Goal: Task Accomplishment & Management: Use online tool/utility

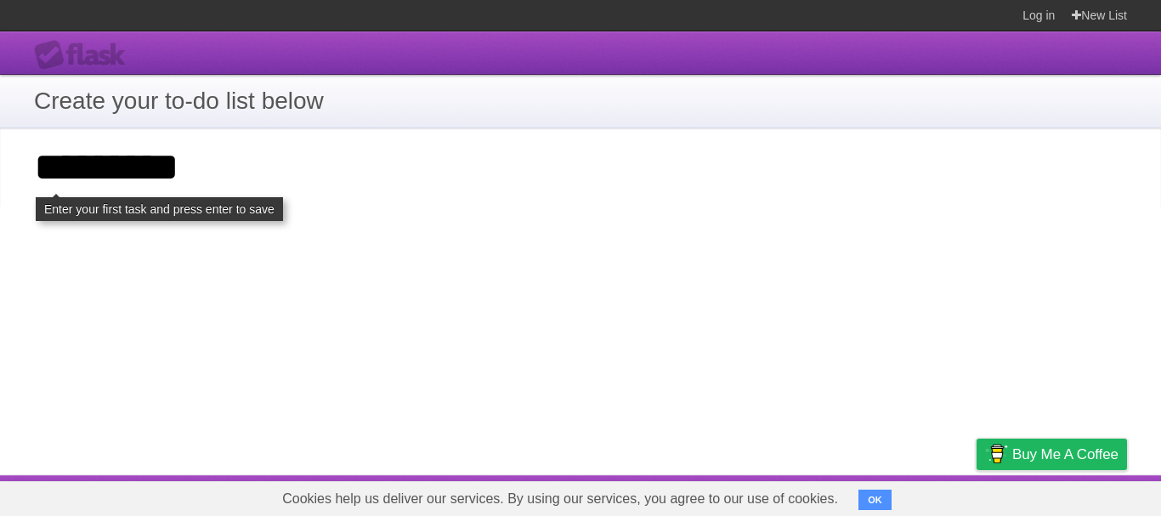
type input "*********"
click input "**********" at bounding box center [0, 0] width 0 height 0
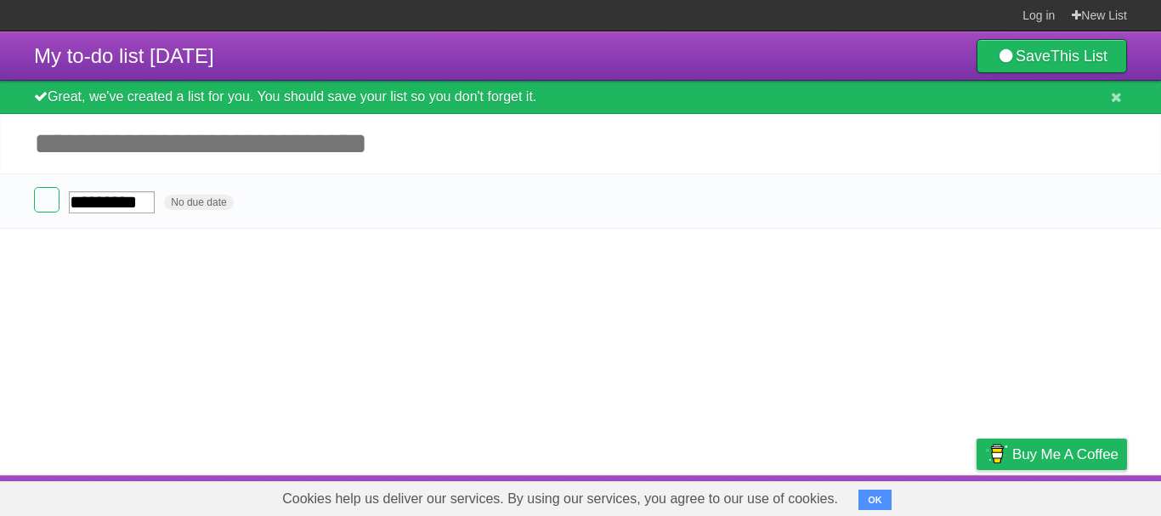
click at [99, 203] on input "*********" at bounding box center [112, 202] width 86 height 22
click at [99, 241] on article "My to-do list 08/31/2025 Save This List Great, we've created a list for you. Yo…" at bounding box center [580, 253] width 1161 height 444
click at [58, 195] on label at bounding box center [46, 199] width 25 height 25
click at [59, 205] on label at bounding box center [46, 199] width 25 height 25
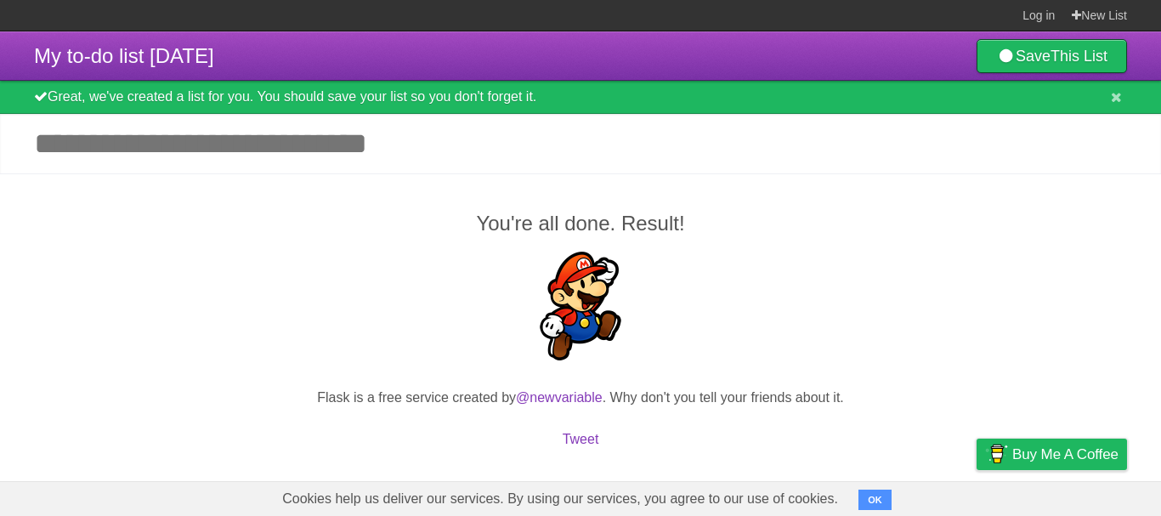
click at [49, 203] on div "You're all done. Result! Flask is a free service created by @newvariable . Why …" at bounding box center [580, 338] width 1161 height 331
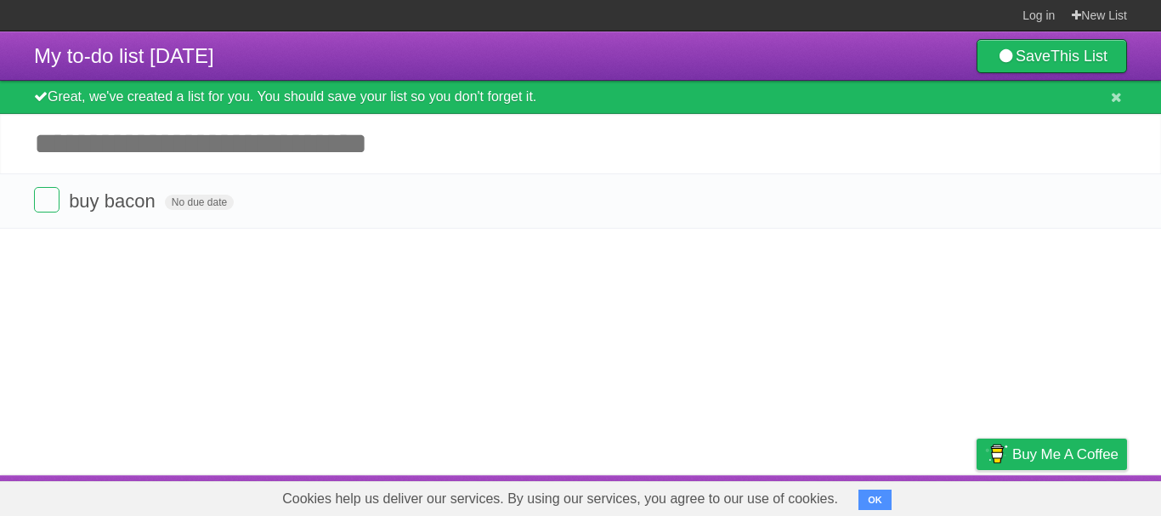
click at [123, 159] on input "Add another task" at bounding box center [580, 143] width 1161 height 59
type input "*"
type input "********"
click input "*********" at bounding box center [0, 0] width 0 height 0
click at [40, 218] on li "due date No due date White Red Blue Green Purple Orange" at bounding box center [580, 200] width 1161 height 55
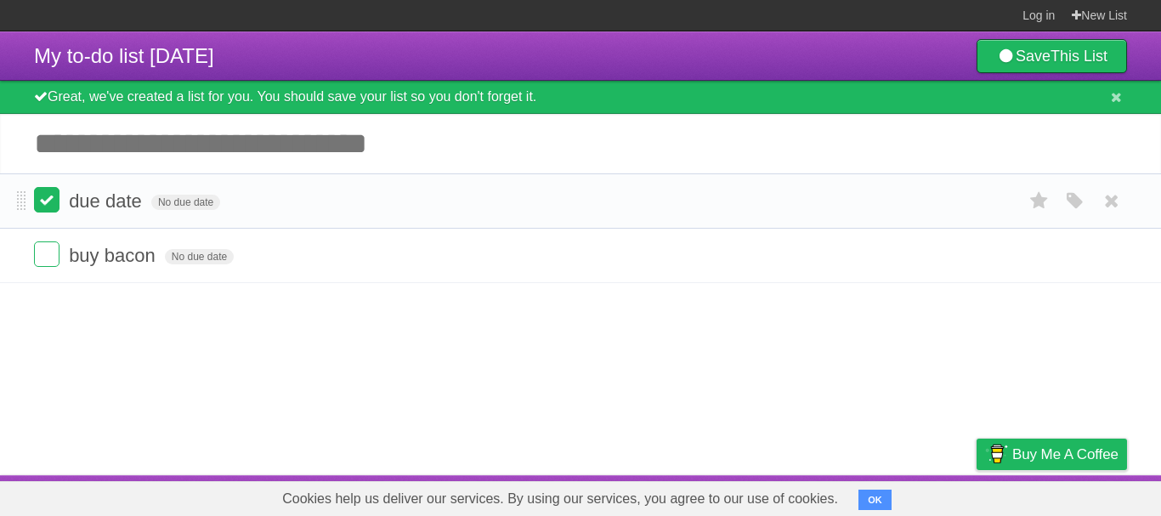
click at [45, 202] on label at bounding box center [46, 199] width 25 height 25
click at [45, 252] on label at bounding box center [46, 253] width 25 height 25
click at [43, 255] on label at bounding box center [46, 253] width 25 height 25
click at [46, 263] on label at bounding box center [46, 253] width 25 height 25
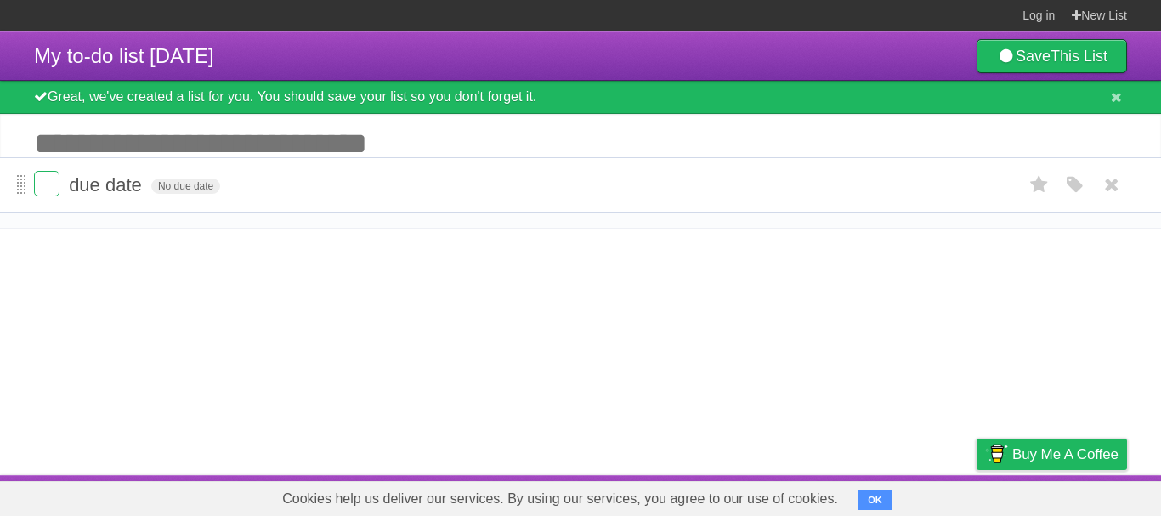
drag, startPoint x: 21, startPoint y: 260, endPoint x: 20, endPoint y: 188, distance: 72.3
drag, startPoint x: 20, startPoint y: 255, endPoint x: 19, endPoint y: 195, distance: 60.4
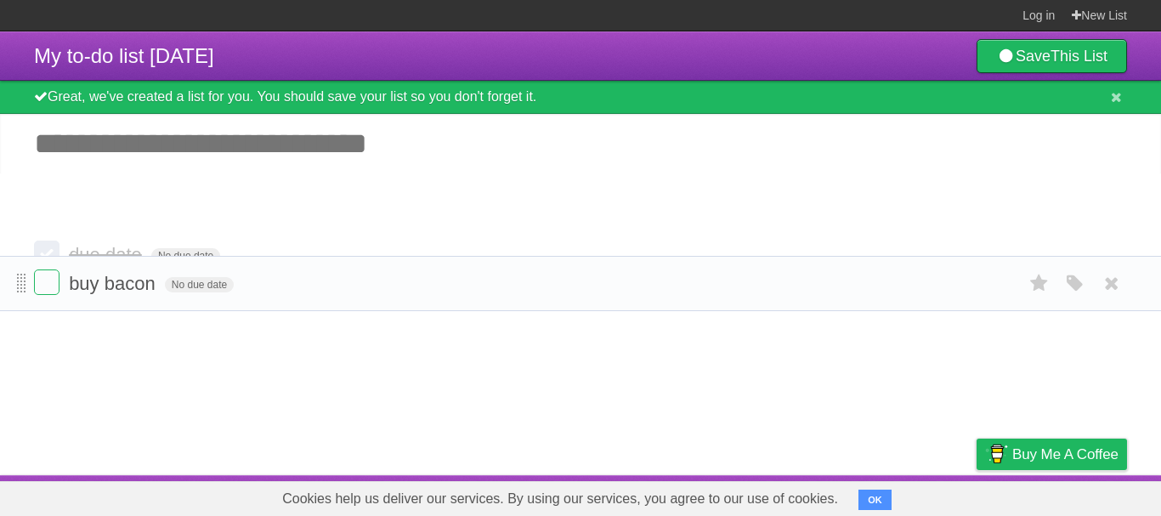
drag, startPoint x: 22, startPoint y: 207, endPoint x: 17, endPoint y: 289, distance: 81.8
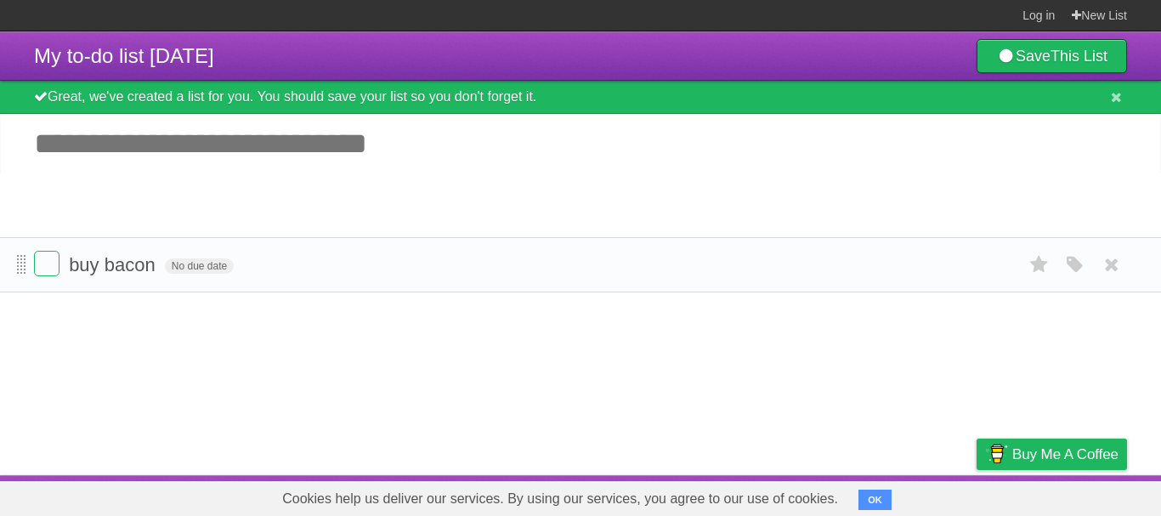
drag, startPoint x: 21, startPoint y: 202, endPoint x: 24, endPoint y: 263, distance: 61.2
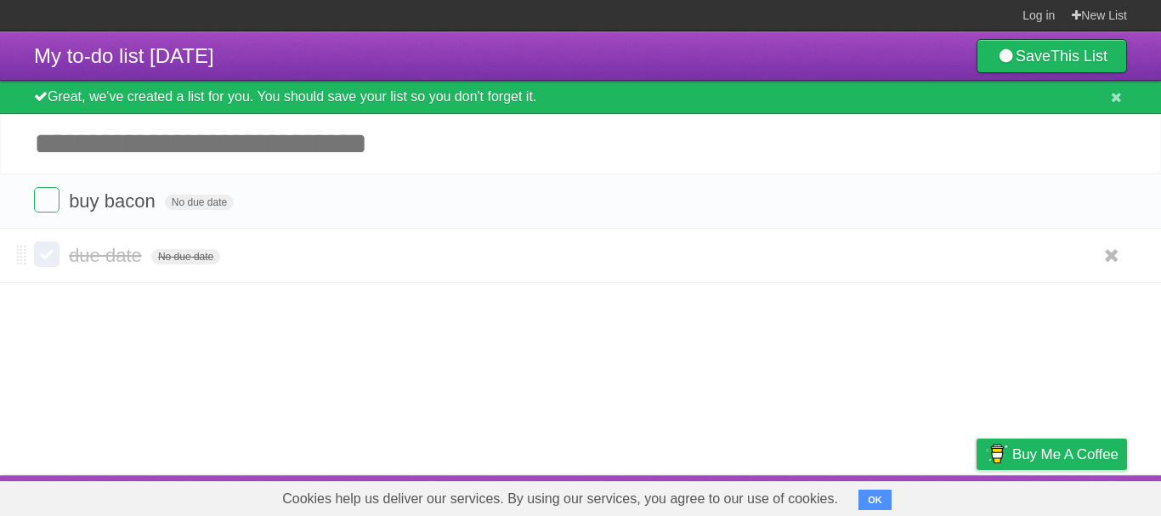
click at [52, 261] on label at bounding box center [46, 253] width 25 height 25
click at [50, 266] on label at bounding box center [46, 253] width 25 height 25
click at [100, 263] on span "due date" at bounding box center [107, 255] width 77 height 21
click at [89, 321] on article "My to-do list 08/31/2025 Save This List Great, we've created a list for you. Yo…" at bounding box center [580, 253] width 1161 height 444
click at [182, 255] on span "No due date" at bounding box center [185, 256] width 69 height 15
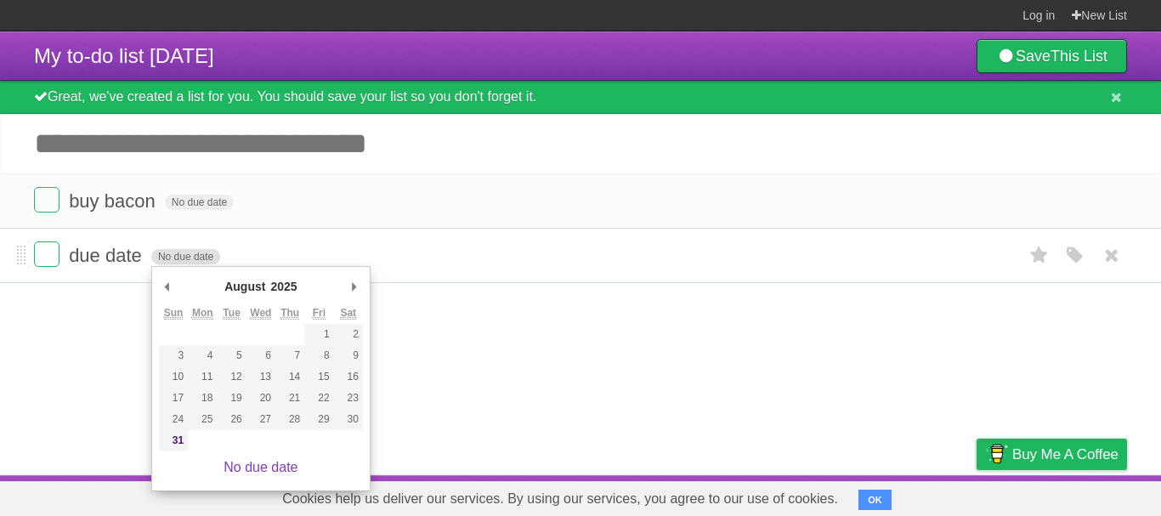
click at [182, 255] on span "No due date" at bounding box center [185, 256] width 69 height 15
click at [188, 239] on li "due date No due date White Red Blue Green Purple Orange" at bounding box center [580, 255] width 1161 height 55
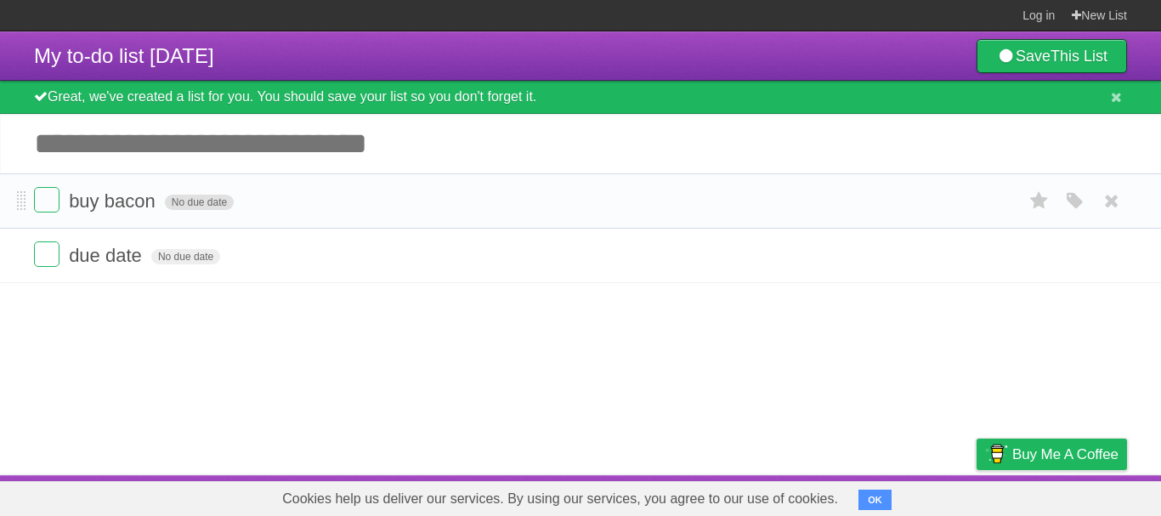
click at [211, 207] on span "No due date" at bounding box center [199, 202] width 69 height 15
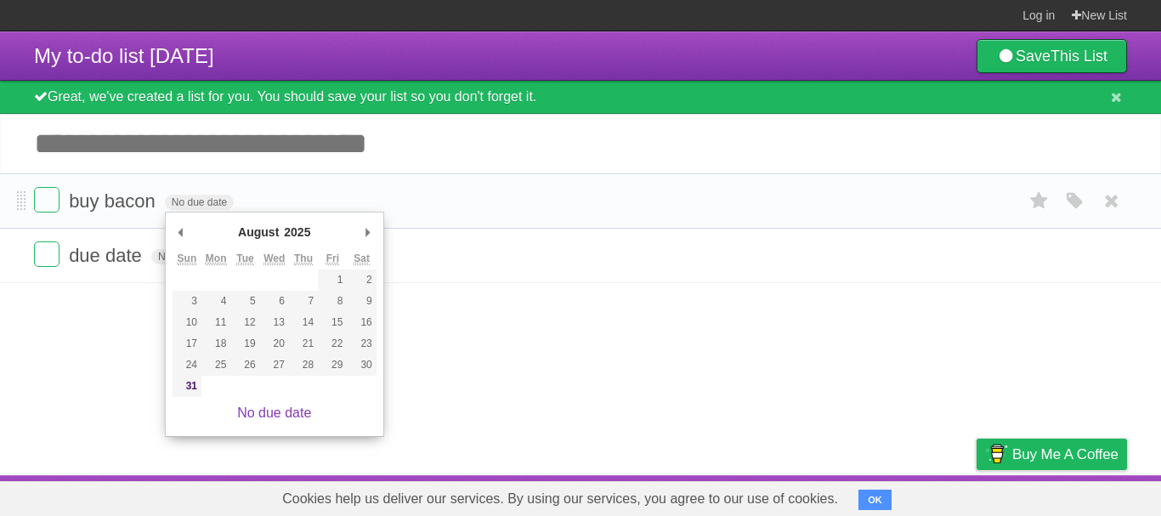
click at [259, 193] on form "buy bacon No due date White Red Blue Green Purple Orange" at bounding box center [580, 201] width 1093 height 28
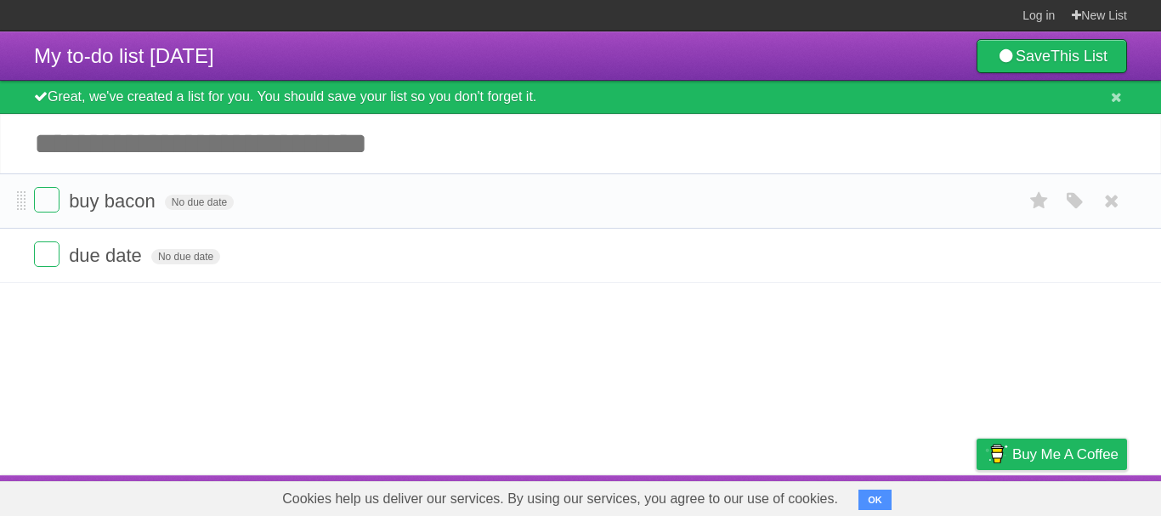
click at [295, 193] on form "buy bacon No due date White Red Blue Green Purple Orange" at bounding box center [580, 201] width 1093 height 28
drag, startPoint x: 295, startPoint y: 193, endPoint x: 282, endPoint y: 258, distance: 65.8
click at [282, 258] on ul "buy bacon No due date White Red Blue Green Purple Orange due date No due date W…" at bounding box center [580, 228] width 1161 height 110
click at [280, 207] on form "buy bacon No due date White Red Blue Green Purple Orange" at bounding box center [580, 201] width 1093 height 28
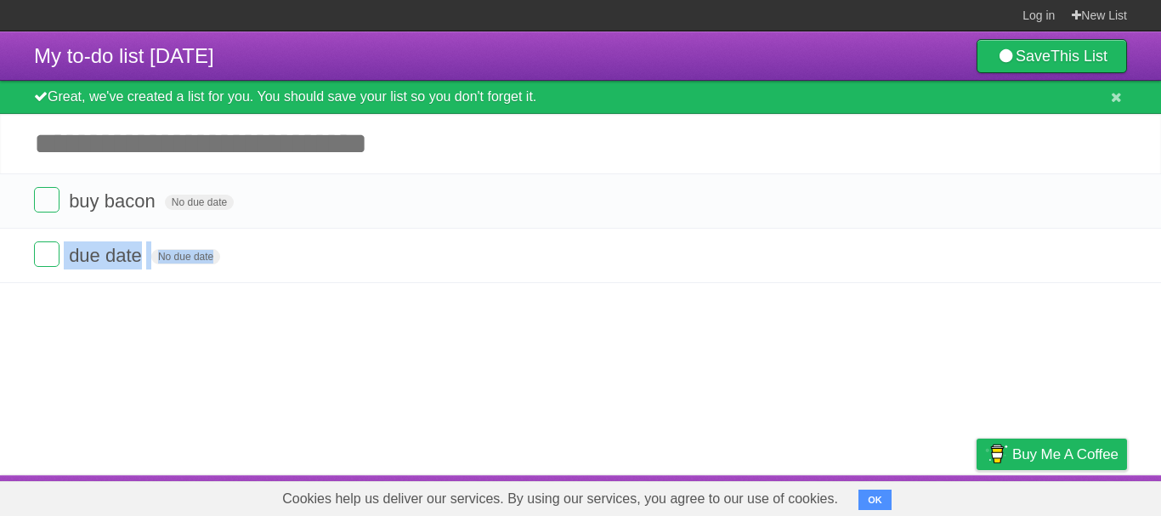
click at [254, 416] on article "My to-do list 08/31/2025 Save This List Great, we've created a list for you. Yo…" at bounding box center [580, 253] width 1161 height 444
click at [102, 208] on span "buy bacon" at bounding box center [114, 200] width 91 height 21
click at [69, 231] on li "due date No due date White Red Blue Green Purple Orange" at bounding box center [580, 255] width 1161 height 55
click at [54, 201] on label at bounding box center [46, 199] width 25 height 25
click at [49, 208] on label at bounding box center [46, 199] width 25 height 25
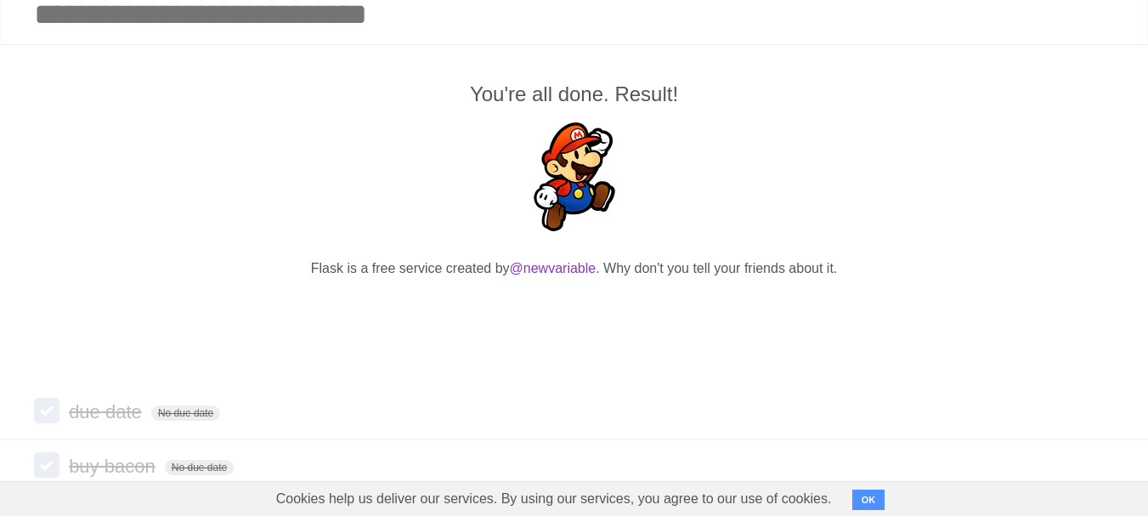
scroll to position [167, 0]
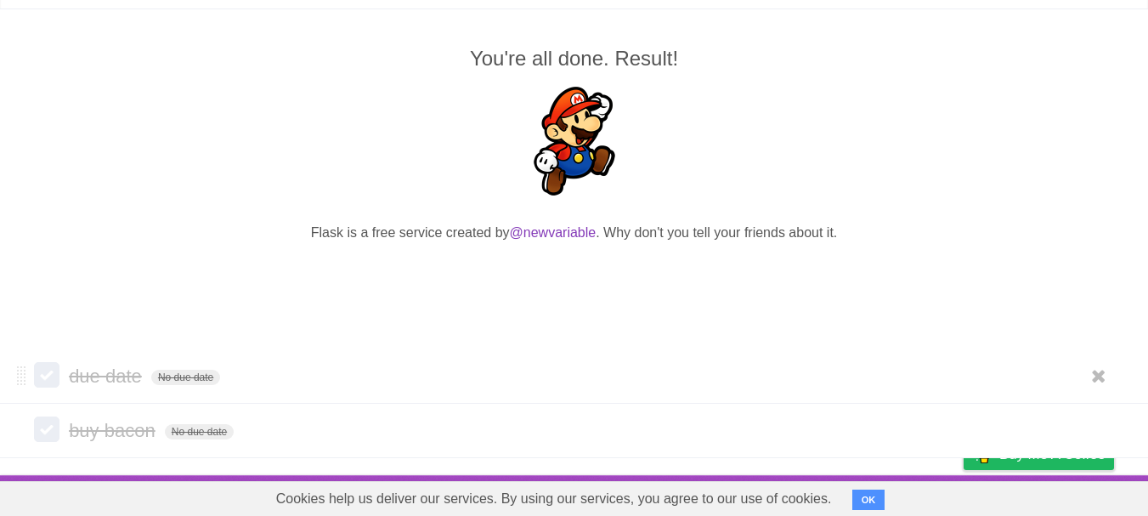
click at [43, 377] on label at bounding box center [46, 374] width 25 height 25
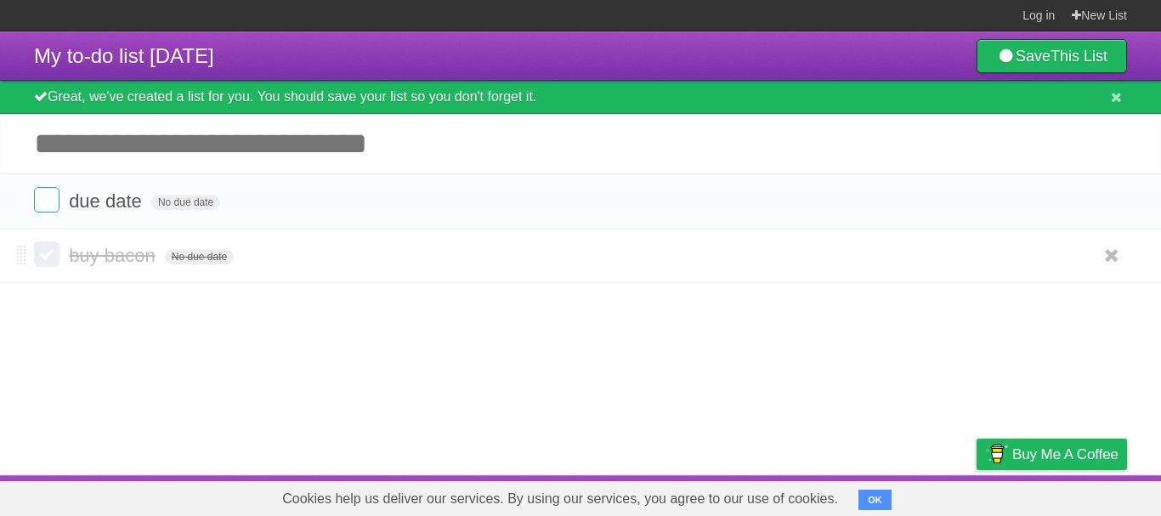
click at [54, 249] on label at bounding box center [46, 253] width 25 height 25
click at [52, 212] on label at bounding box center [46, 199] width 25 height 25
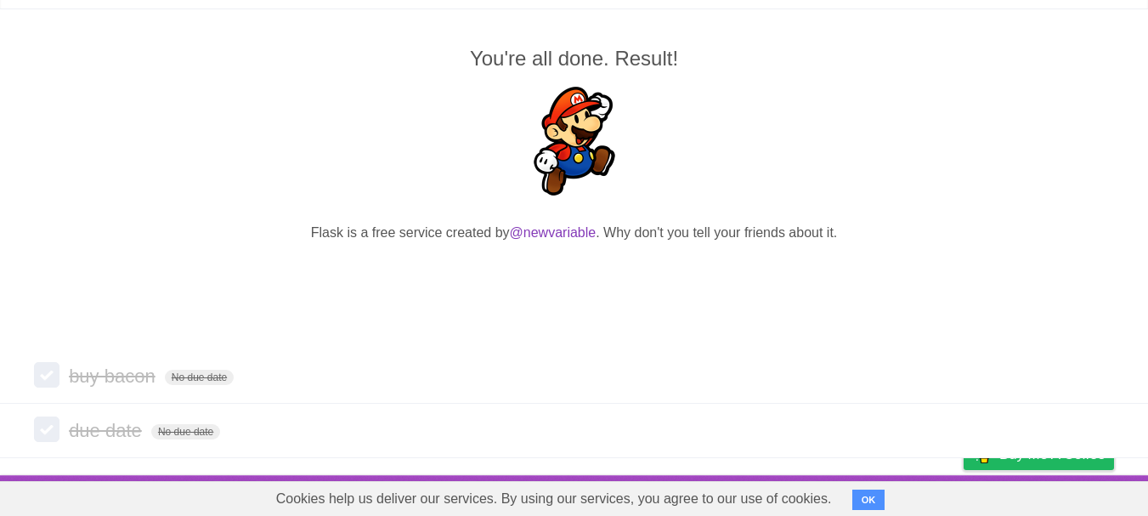
scroll to position [167, 0]
click at [50, 368] on label at bounding box center [46, 374] width 25 height 25
click at [42, 425] on label at bounding box center [46, 428] width 25 height 25
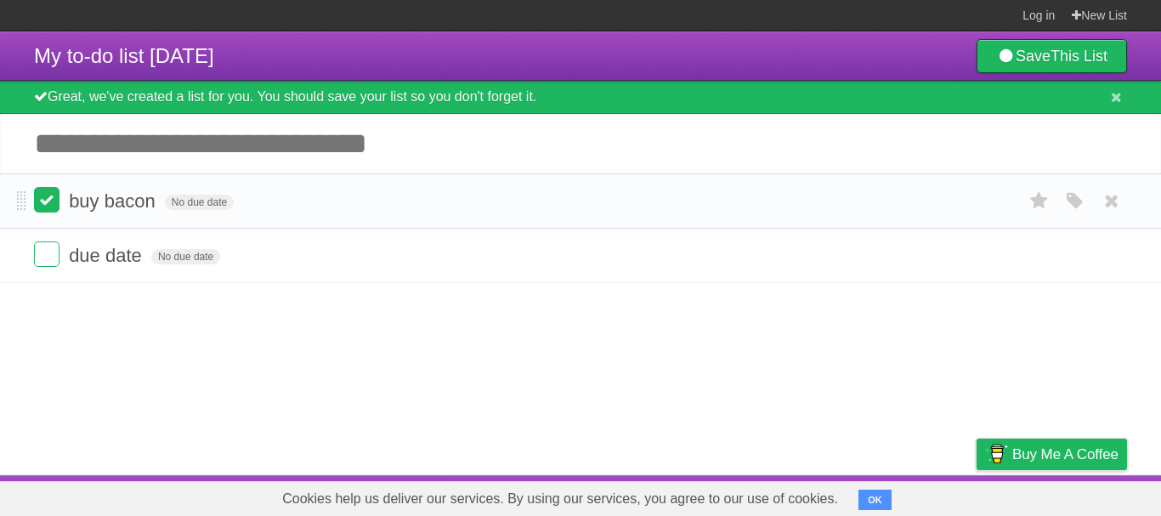
click at [44, 203] on label at bounding box center [46, 199] width 25 height 25
